Goal: Task Accomplishment & Management: Complete application form

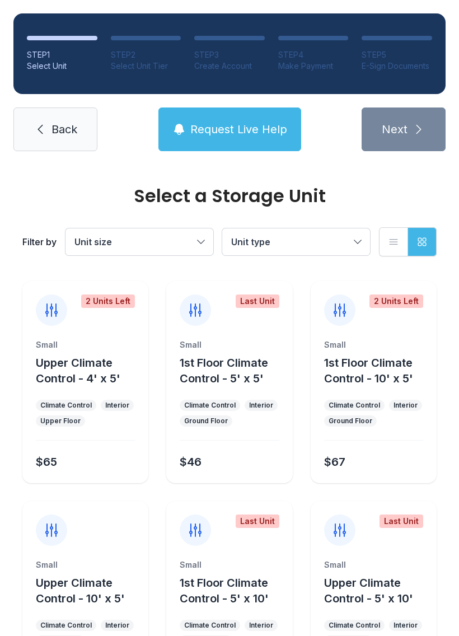
click at [58, 142] on link "Back" at bounding box center [55, 129] width 84 height 44
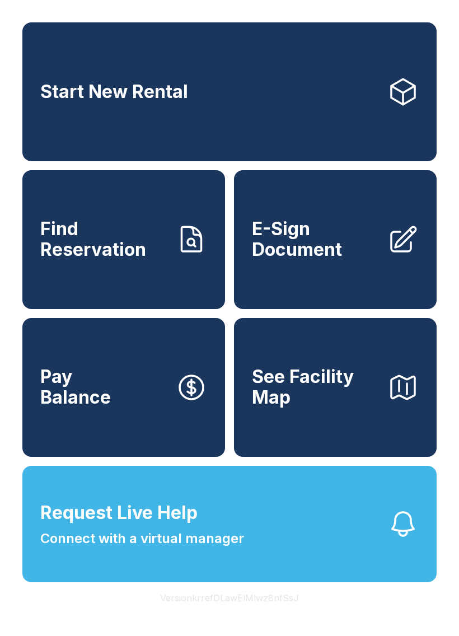
click at [258, 101] on link "Start New Rental" at bounding box center [229, 91] width 414 height 139
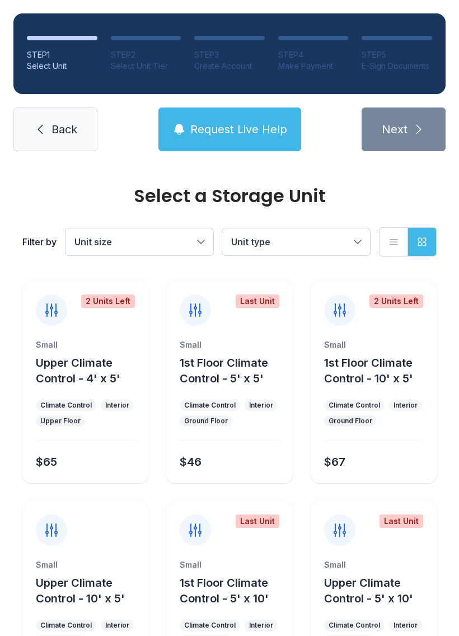
click at [228, 129] on span "Request Live Help" at bounding box center [238, 129] width 97 height 16
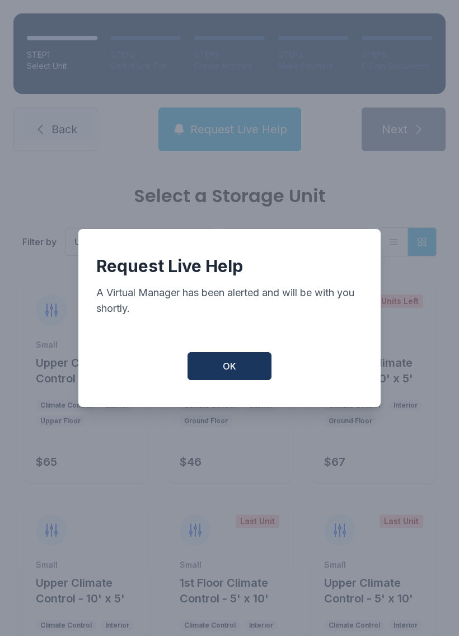
click at [226, 372] on span "OK" at bounding box center [229, 365] width 13 height 13
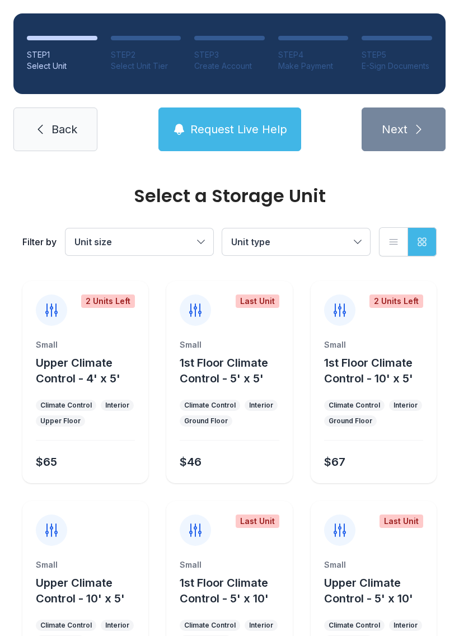
click at [75, 135] on span "Back" at bounding box center [65, 129] width 26 height 16
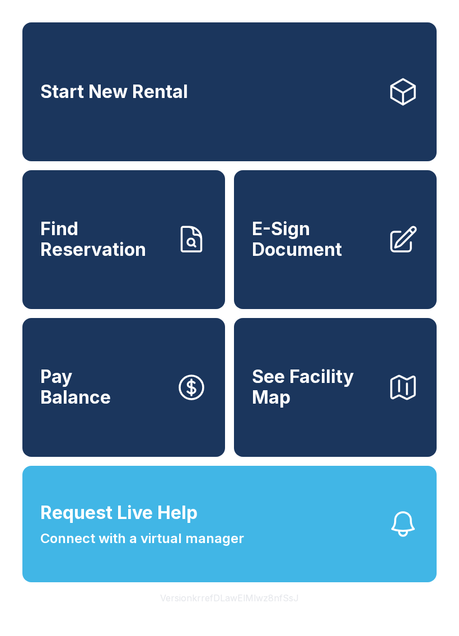
click at [233, 549] on span "Connect with a virtual manager" at bounding box center [142, 539] width 204 height 20
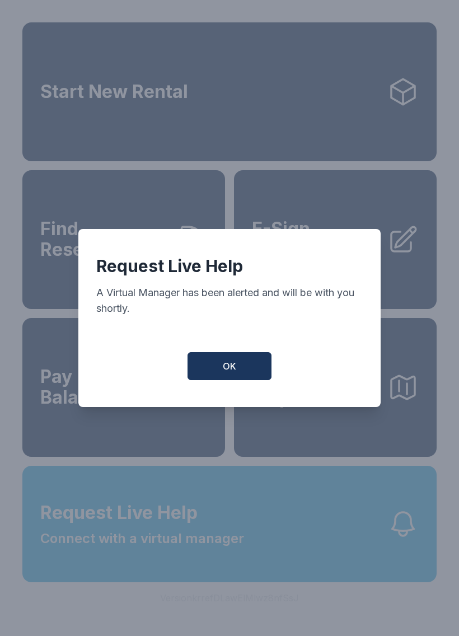
click at [248, 366] on button "OK" at bounding box center [230, 366] width 84 height 28
